Goal: Find specific page/section: Find specific page/section

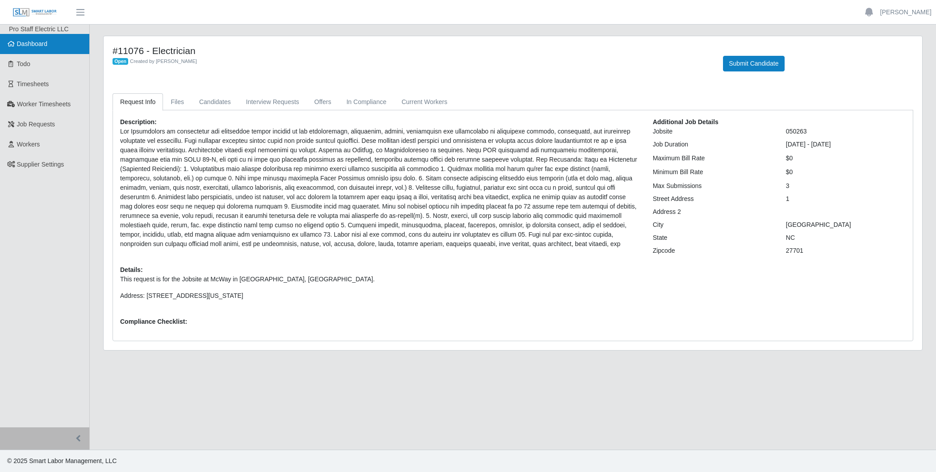
click at [33, 40] on span "Dashboard" at bounding box center [32, 43] width 31 height 7
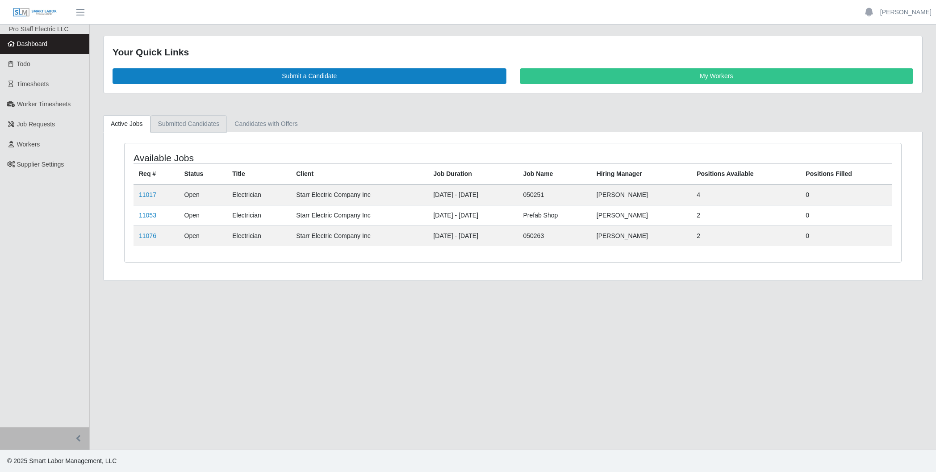
click at [193, 122] on link "Submitted Candidates" at bounding box center [189, 123] width 77 height 17
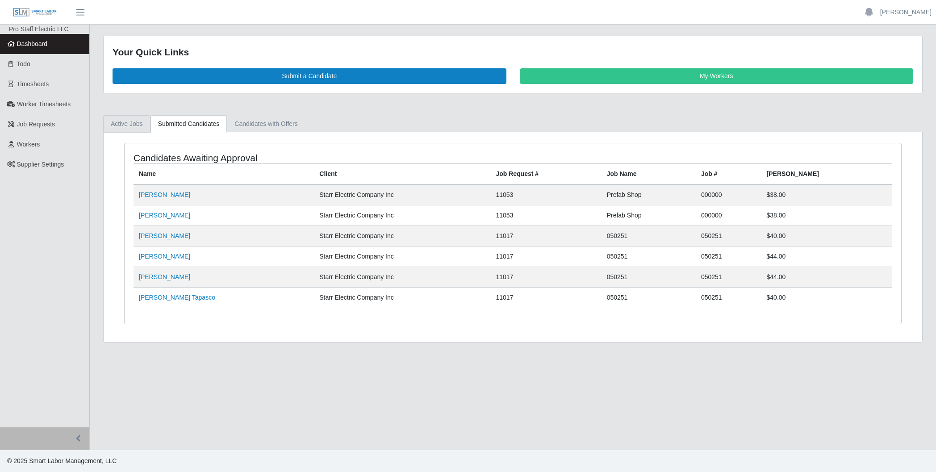
click at [126, 122] on link "Active Jobs" at bounding box center [126, 123] width 47 height 17
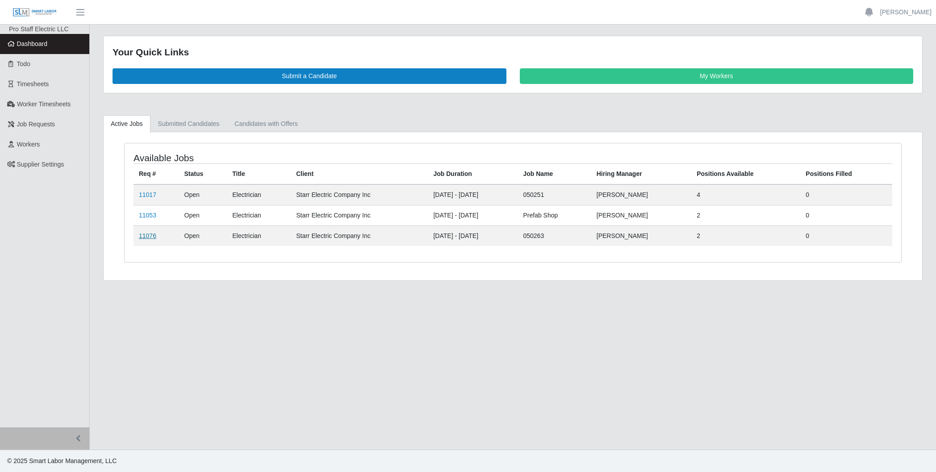
click at [147, 235] on link "11076" at bounding box center [147, 235] width 17 height 7
